Goal: Information Seeking & Learning: Find specific fact

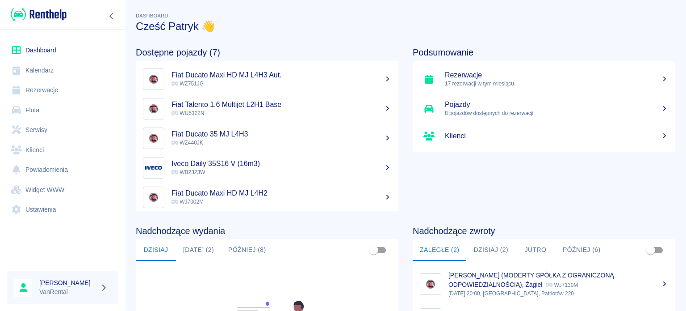
click at [467, 78] on h5 "Rezerwacje" at bounding box center [556, 75] width 223 height 9
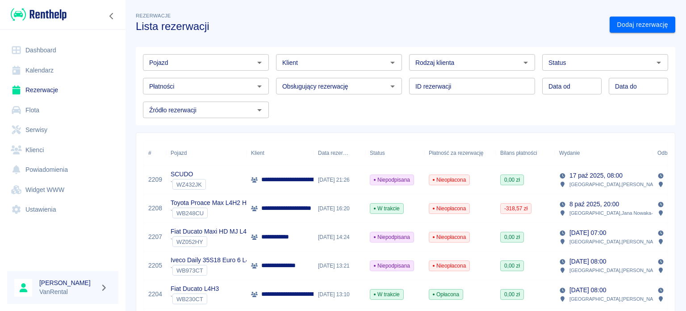
click at [315, 57] on input "Klient" at bounding box center [332, 62] width 106 height 11
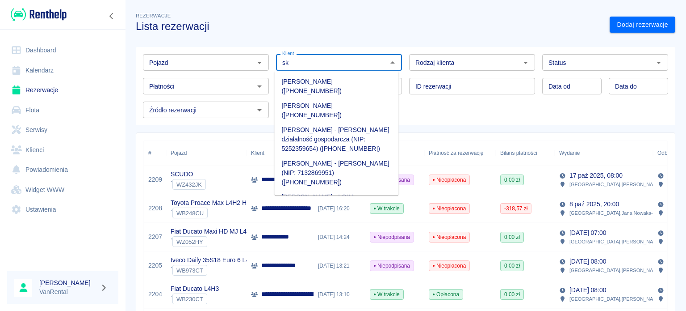
type input "s"
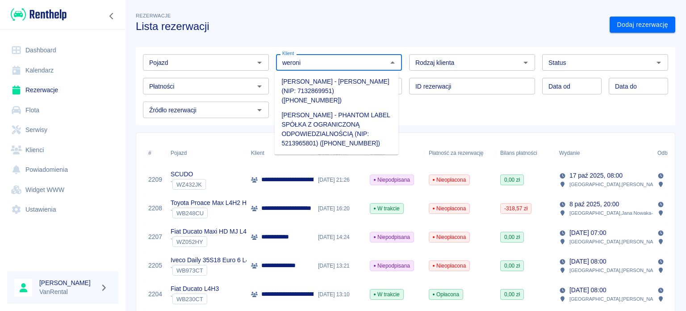
type input "weronik"
drag, startPoint x: 354, startPoint y: 60, endPoint x: 166, endPoint y: 60, distance: 187.7
click at [166, 60] on div "Pojazd Pojazd Klient weronik Klient Rodzaj klienta Rodzaj klienta Status Status…" at bounding box center [402, 82] width 533 height 71
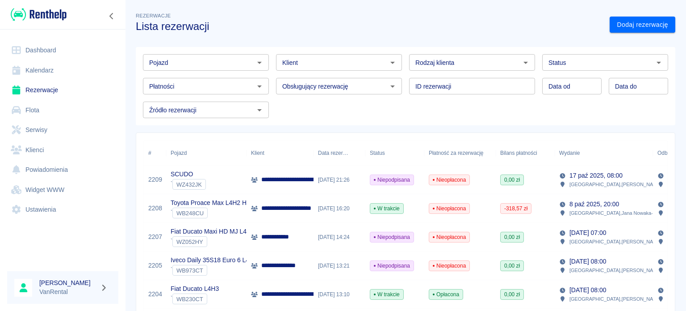
click at [571, 102] on div "Pojazd Pojazd Klient Klient Rodzaj klienta Rodzaj klienta Status Status Płatnoś…" at bounding box center [402, 82] width 533 height 71
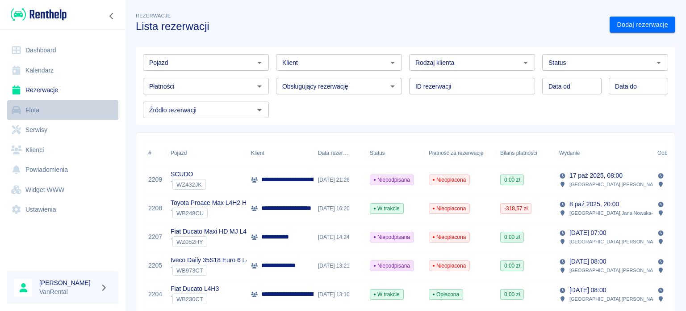
click at [92, 109] on link "Flota" at bounding box center [62, 110] width 111 height 20
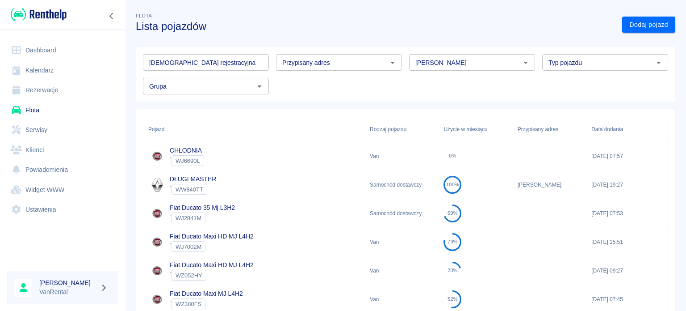
click at [54, 148] on link "Klienci" at bounding box center [62, 150] width 111 height 20
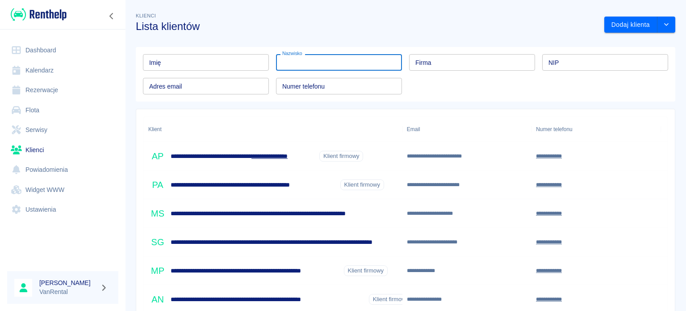
click at [321, 64] on input "Nazwisko" at bounding box center [339, 62] width 126 height 17
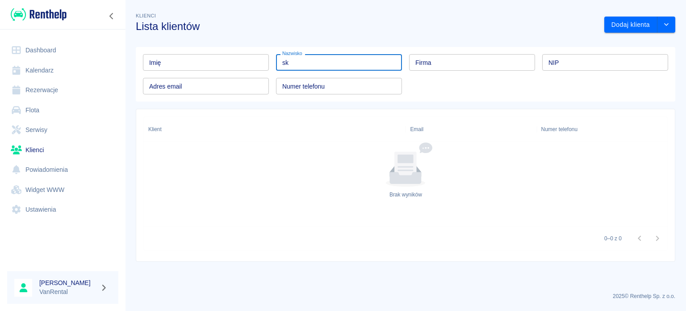
type input "s"
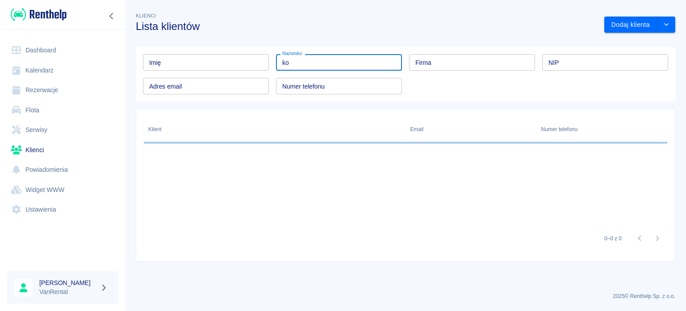
type input "k"
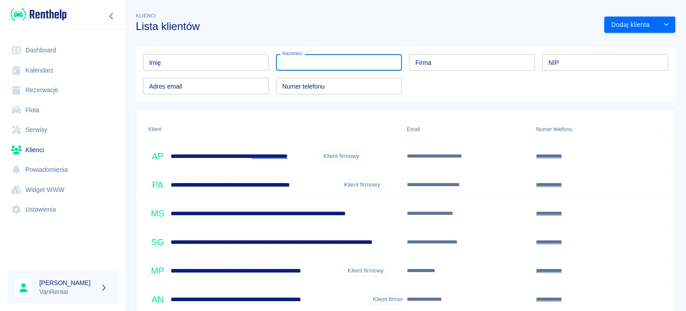
click at [425, 71] on div "Imię Imię Nazwisko Nazwisko Firma Firma NIP NIP Adres email Adres email Numer t…" at bounding box center [402, 70] width 533 height 47
click at [427, 66] on input "Firma" at bounding box center [472, 62] width 126 height 17
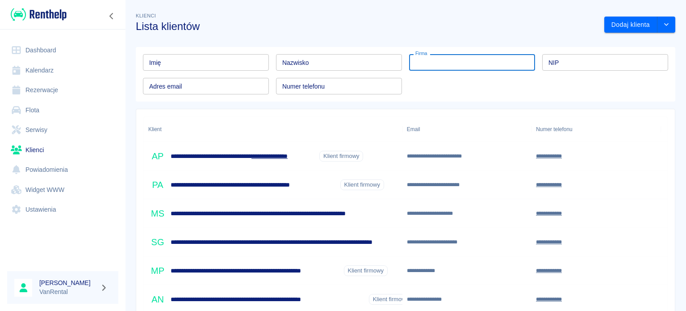
click at [547, 57] on div "NIP NIP" at bounding box center [605, 62] width 126 height 17
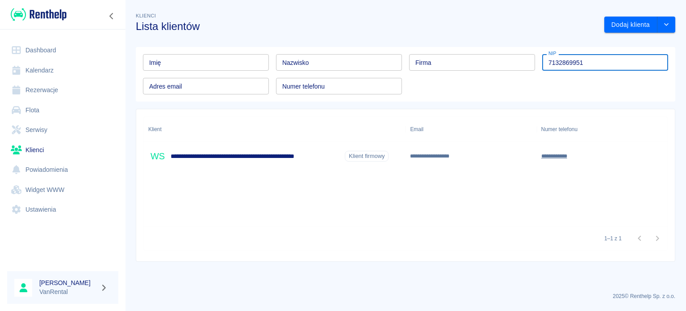
type input "7132869951"
click at [201, 152] on h6 "**********" at bounding box center [256, 155] width 171 height 9
